Goal: Task Accomplishment & Management: Manage account settings

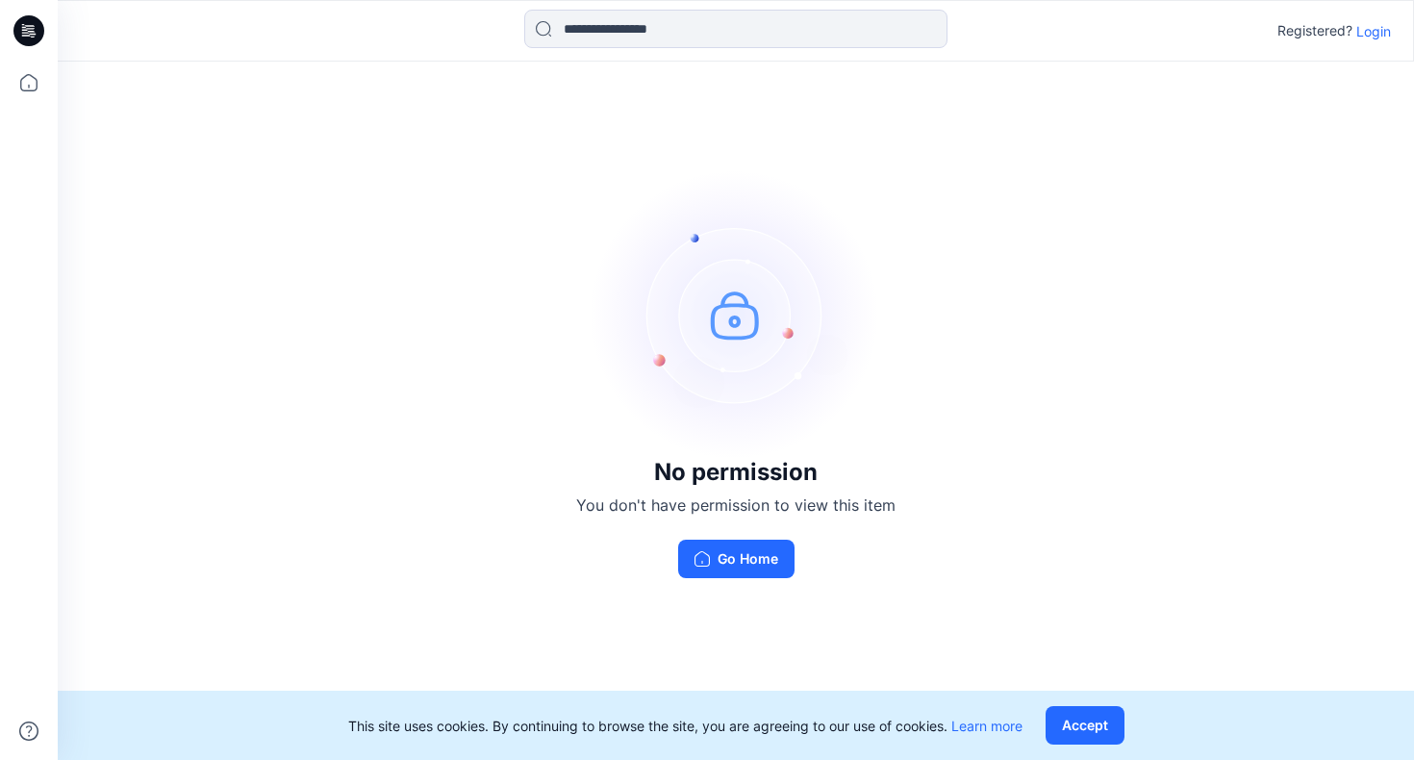
click at [1374, 34] on p "Login" at bounding box center [1374, 31] width 35 height 20
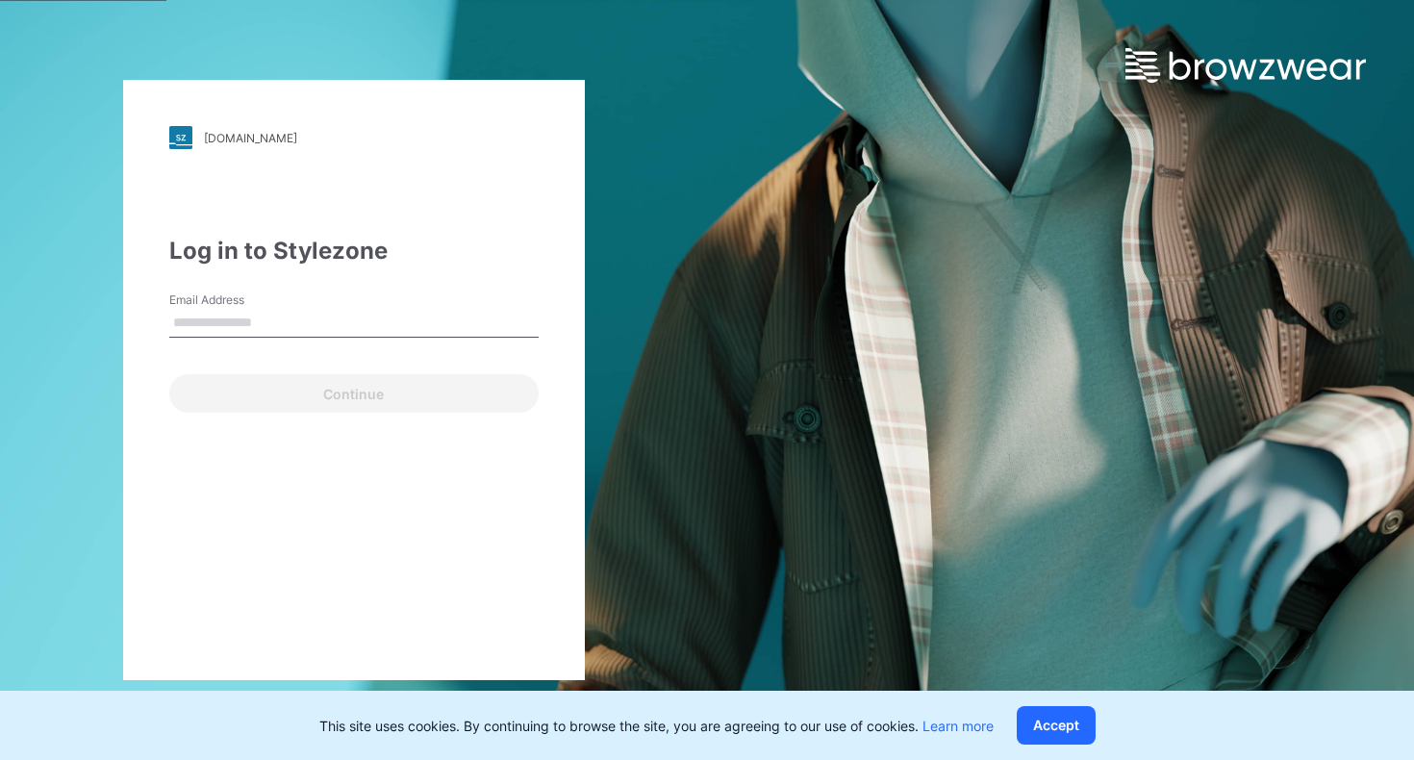
click at [269, 322] on input "Email Address" at bounding box center [353, 323] width 369 height 29
type input "**********"
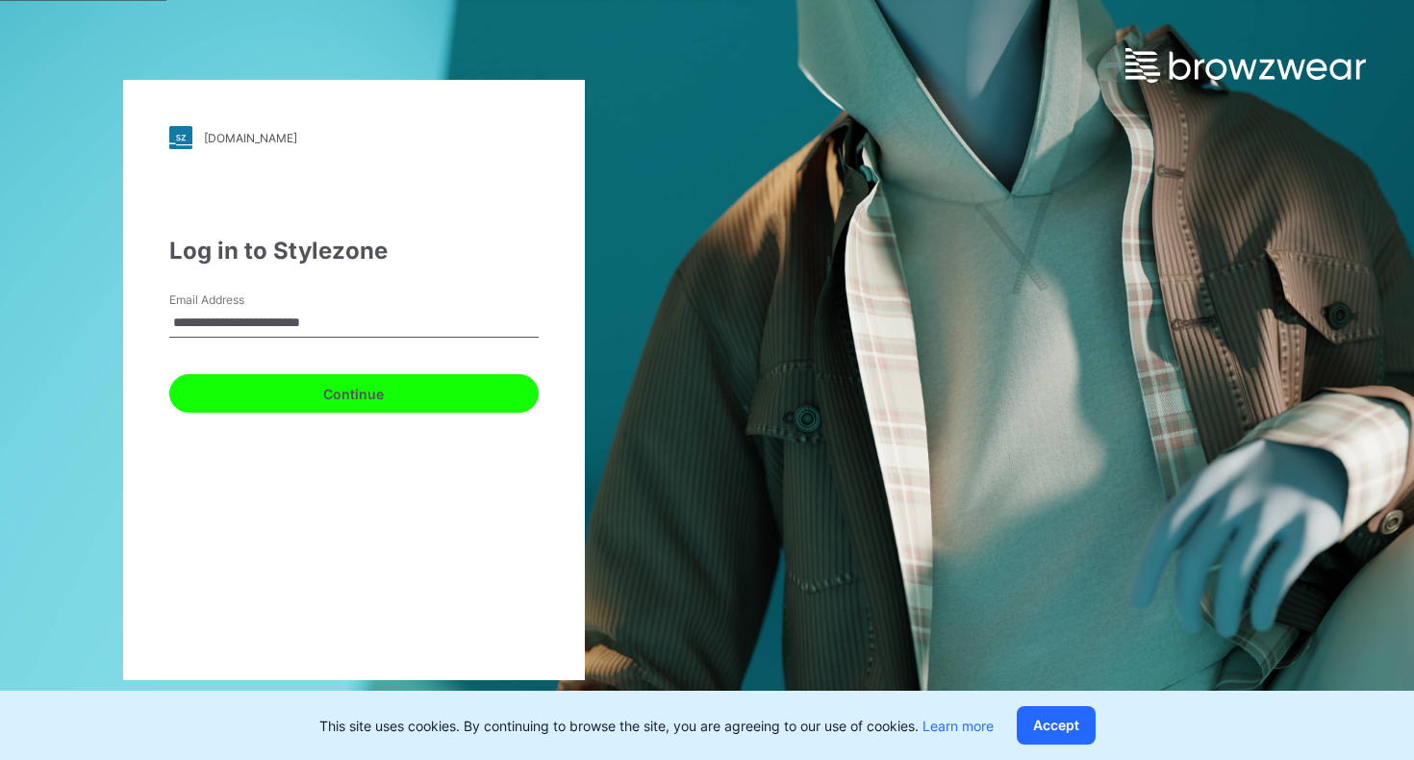
click at [335, 399] on button "Continue" at bounding box center [353, 393] width 369 height 38
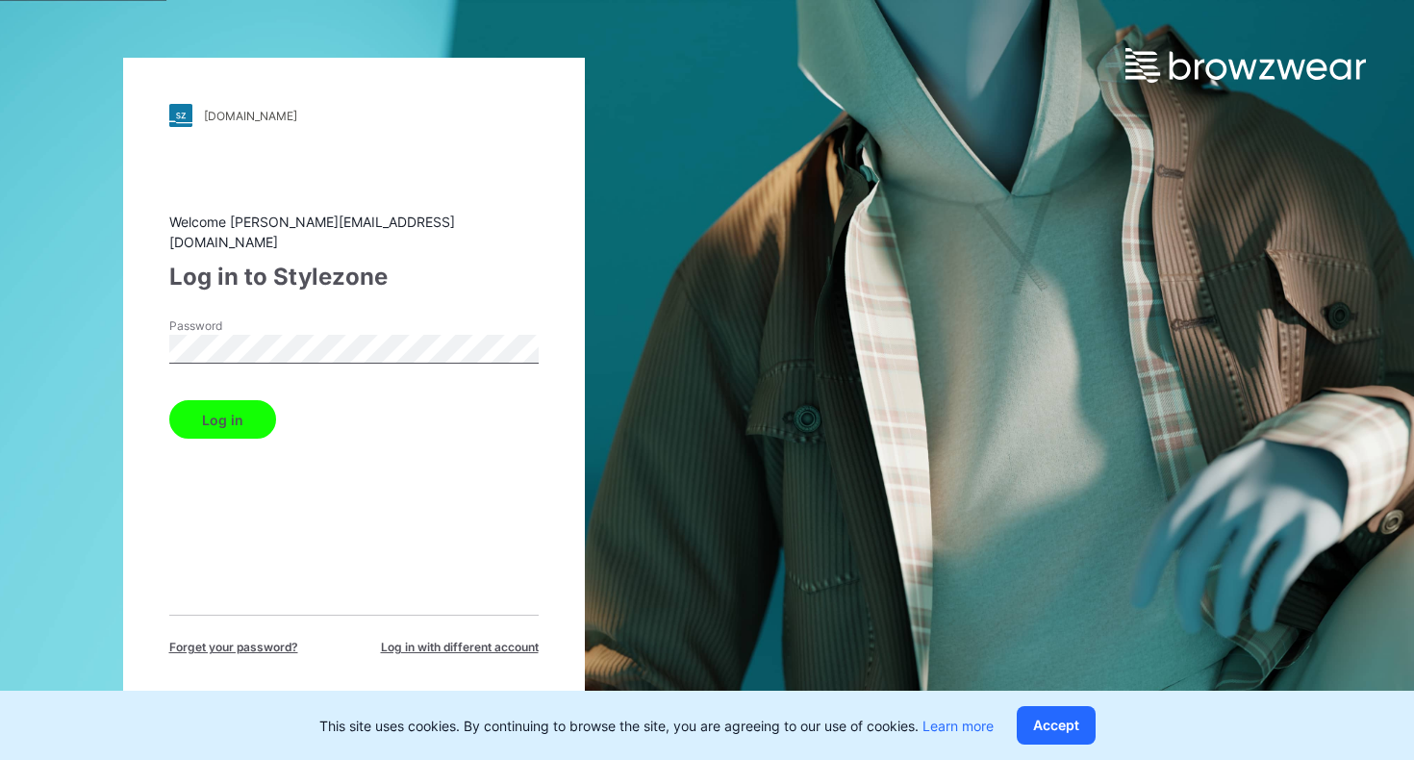
click at [169, 400] on button "Log in" at bounding box center [222, 419] width 107 height 38
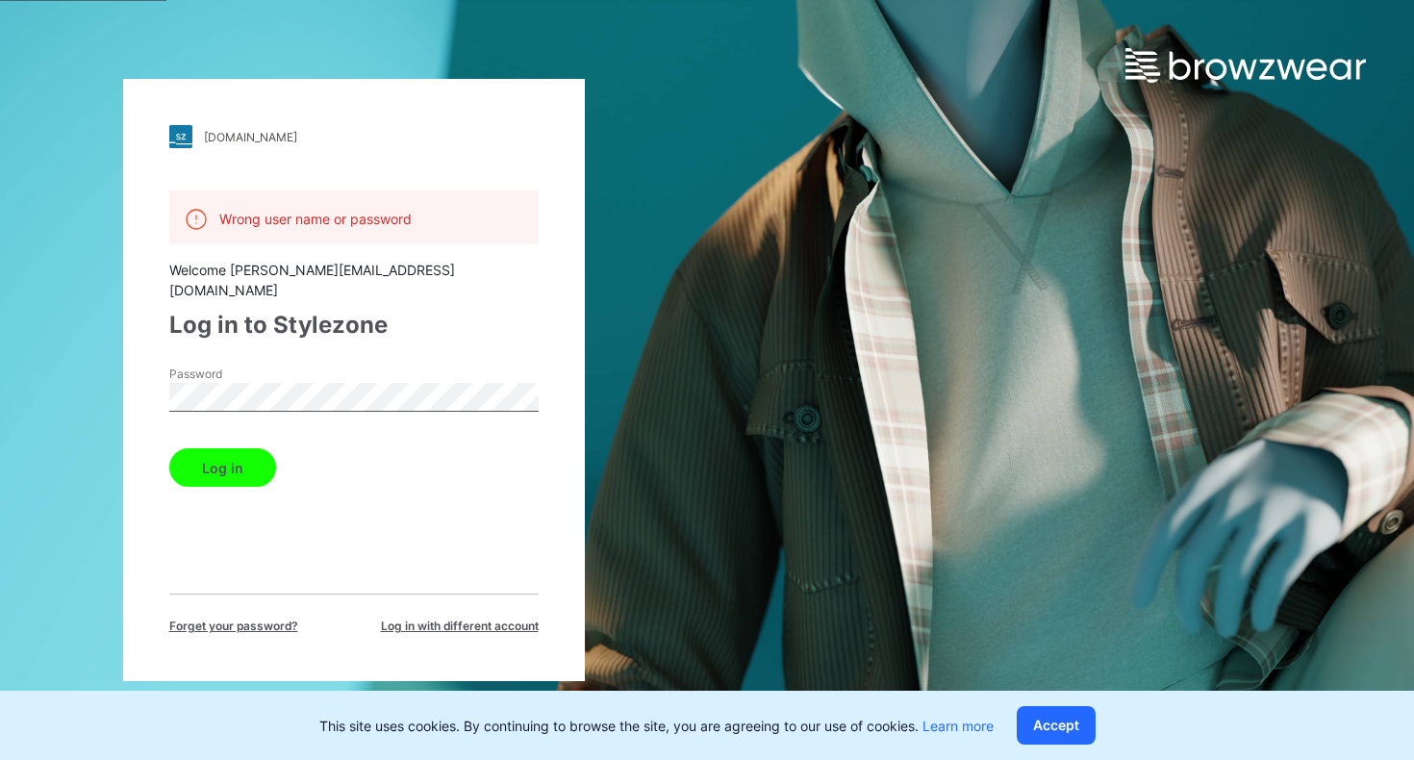
click at [10, 359] on div "[DOMAIN_NAME] Loading... Wrong user name or password Welcome [PERSON_NAME][EMAI…" at bounding box center [353, 380] width 707 height 760
click at [169, 448] on button "Log in" at bounding box center [222, 467] width 107 height 38
click at [67, 359] on div "[DOMAIN_NAME] Loading... Wrong user name or password Welcome [PERSON_NAME][EMAI…" at bounding box center [353, 380] width 707 height 760
click at [169, 448] on button "Log in" at bounding box center [222, 467] width 107 height 38
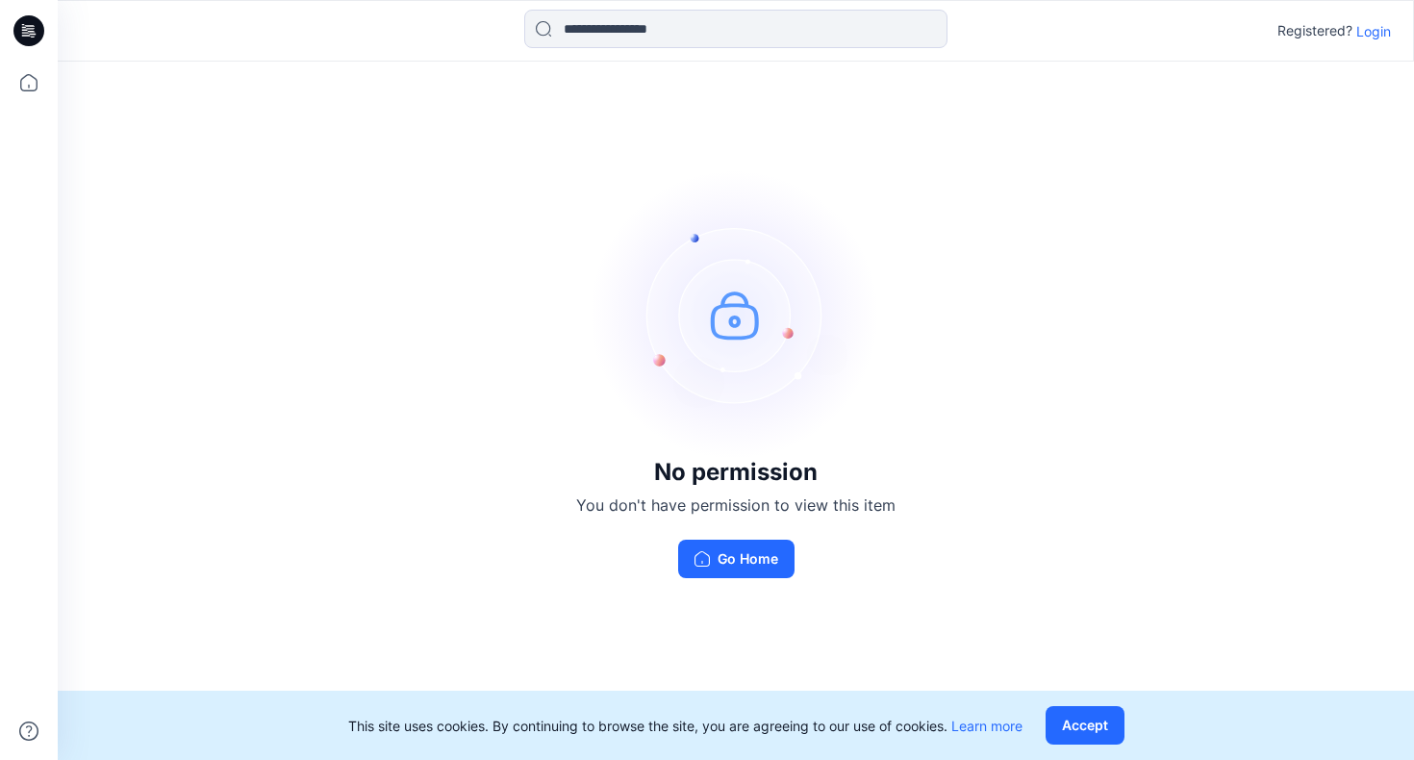
click at [1370, 28] on p "Login" at bounding box center [1374, 31] width 35 height 20
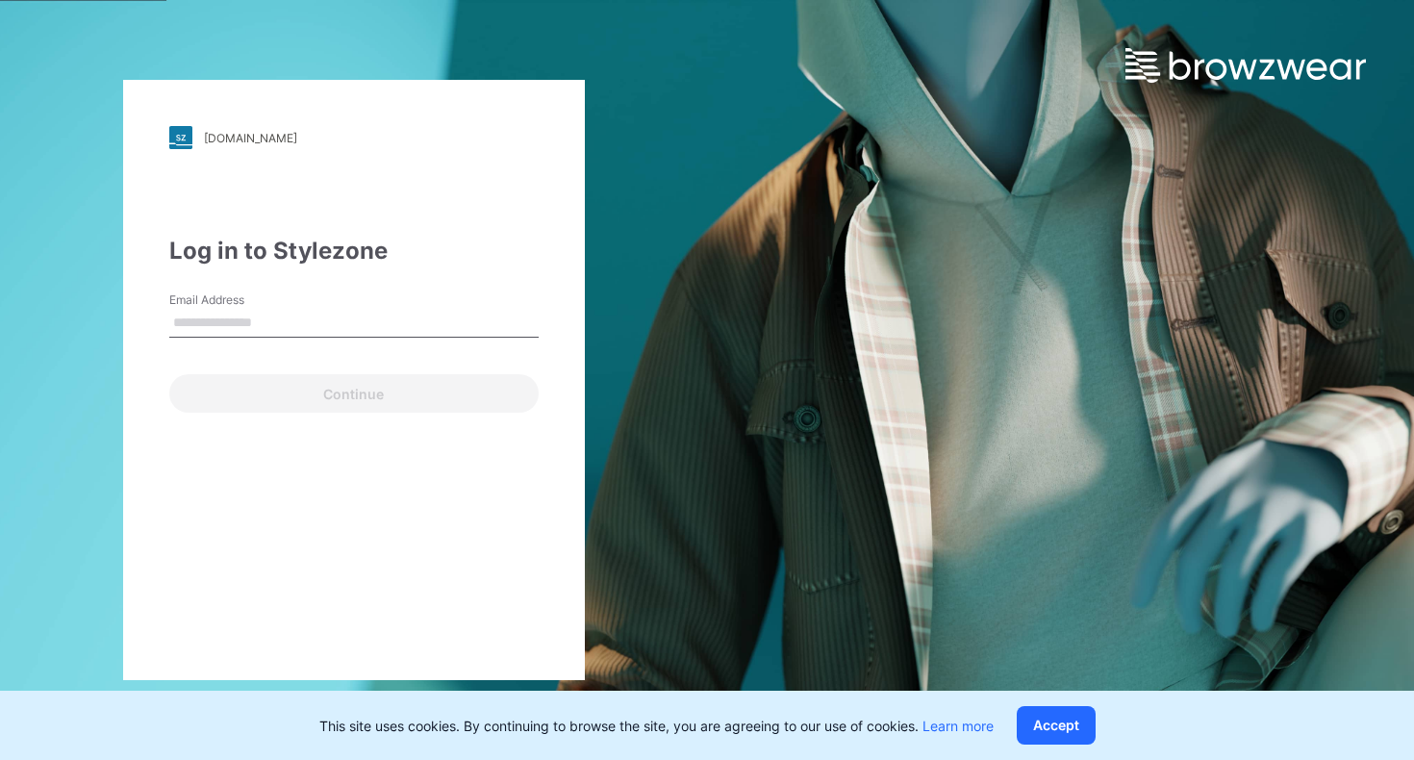
click at [284, 320] on input "Email Address" at bounding box center [353, 323] width 369 height 29
type input "**********"
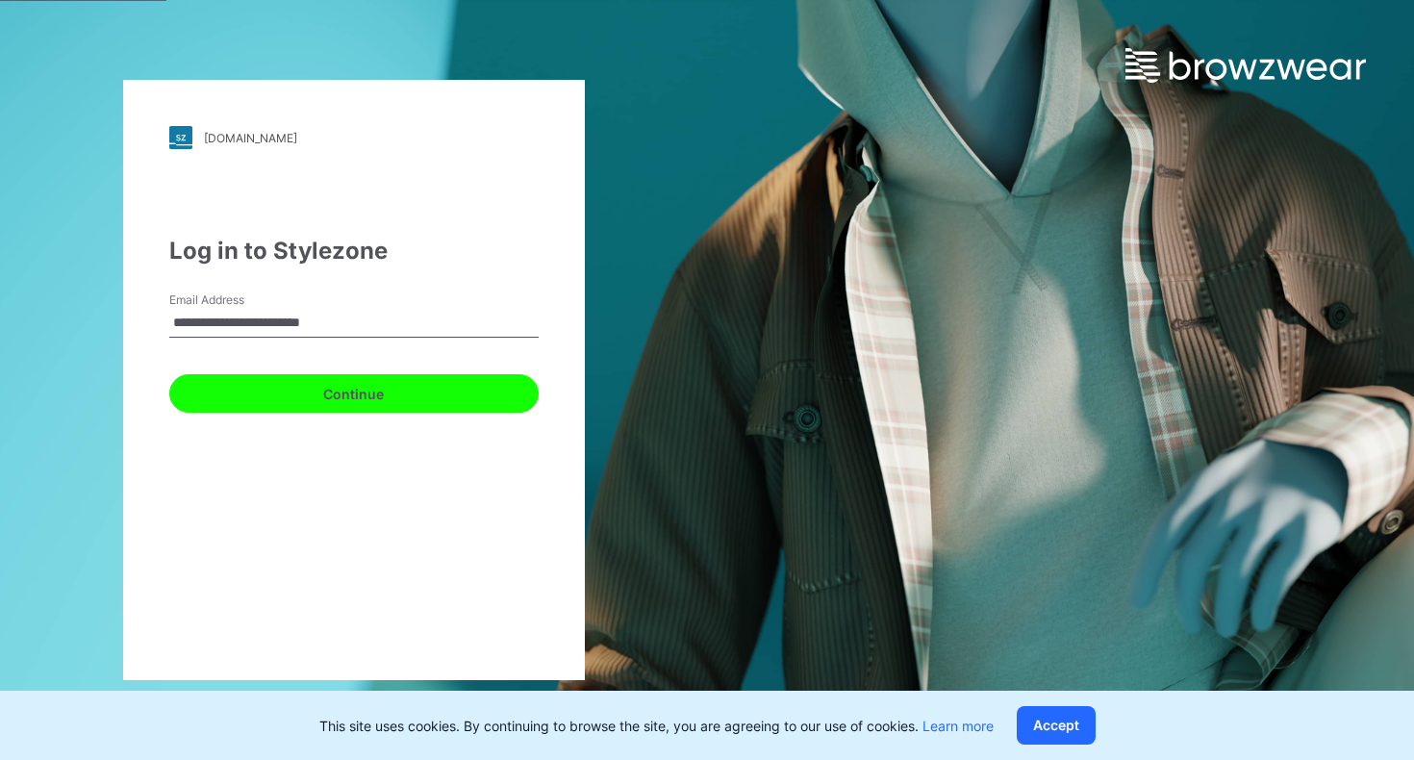
click at [308, 398] on button "Continue" at bounding box center [353, 393] width 369 height 38
